Goal: Information Seeking & Learning: Learn about a topic

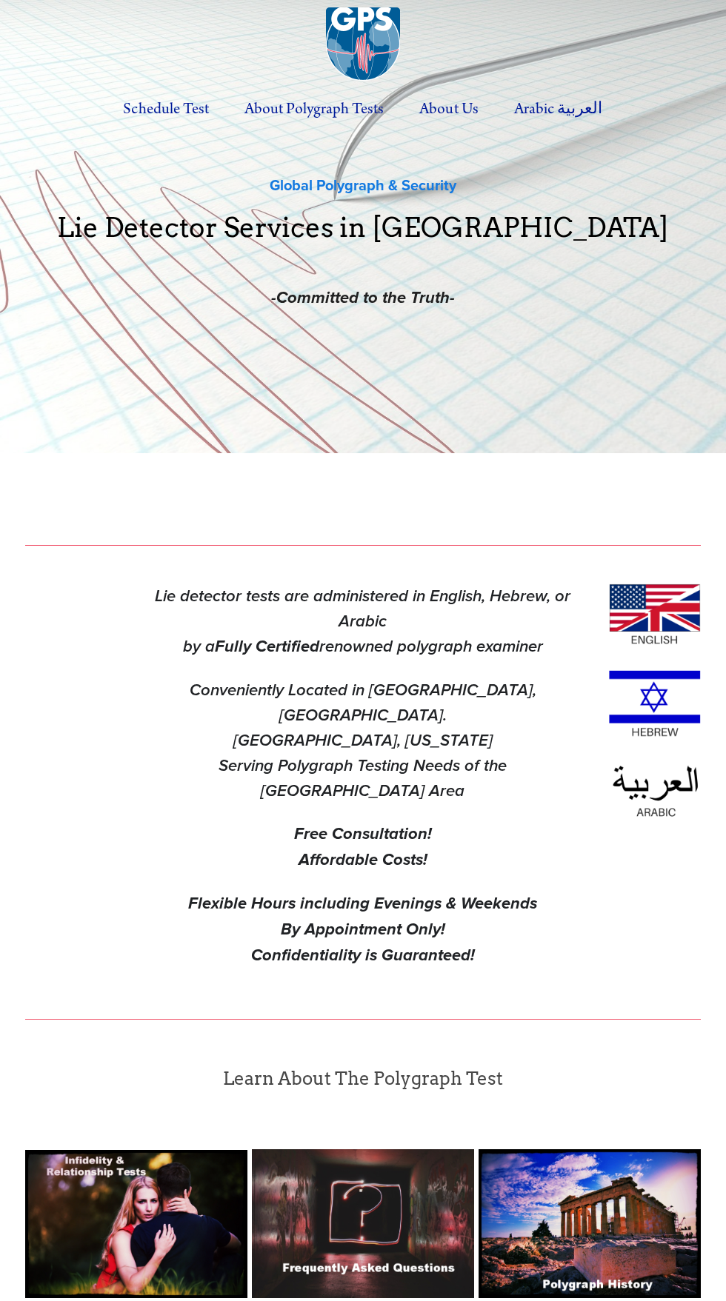
click at [386, 1221] on img at bounding box center [363, 1223] width 222 height 148
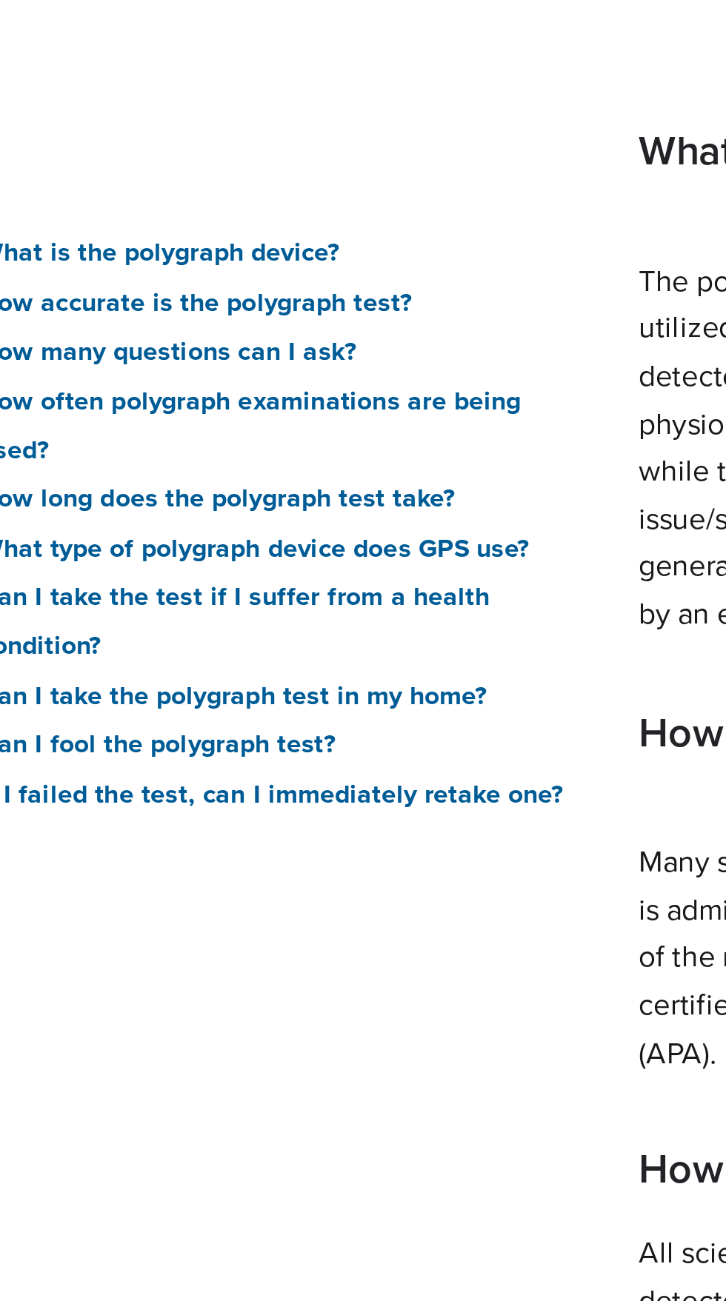
click at [226, 459] on link "How long does the polygraph test take?" at bounding box center [149, 462] width 189 height 15
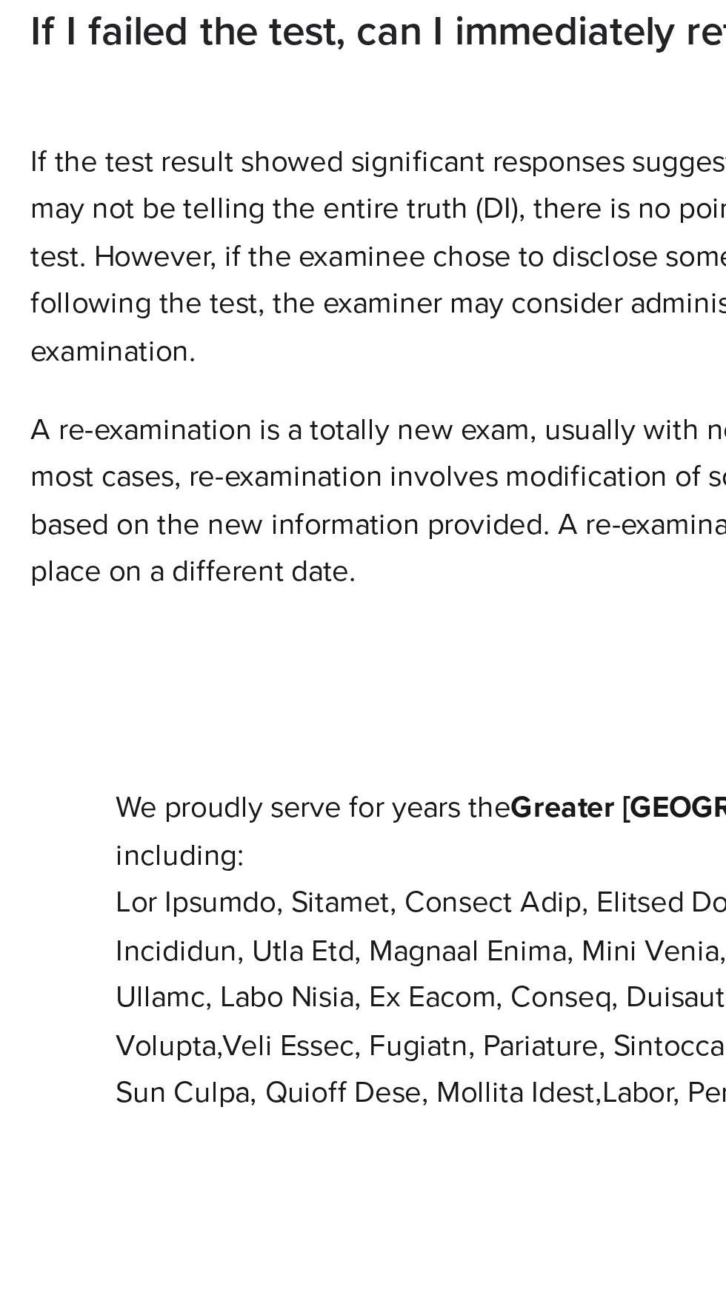
scroll to position [1292, 0]
